Goal: Task Accomplishment & Management: Use online tool/utility

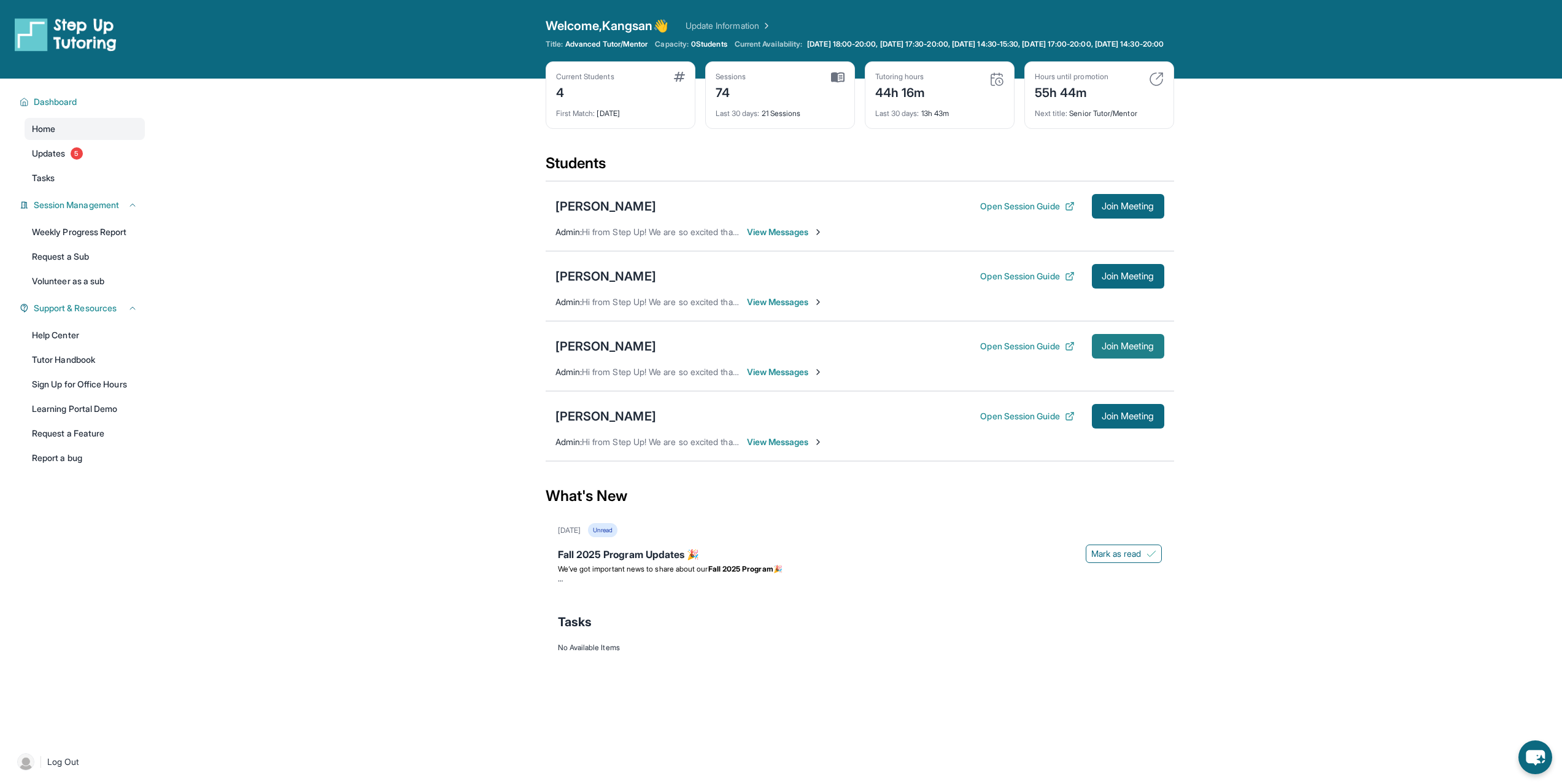
click at [1148, 350] on span "Join Meeting" at bounding box center [1128, 346] width 53 height 7
click at [1107, 420] on span "Join Meeting" at bounding box center [1128, 416] width 53 height 7
click at [607, 425] on div "[PERSON_NAME]" at bounding box center [606, 416] width 101 height 17
